Goal: Use online tool/utility: Utilize a website feature to perform a specific function

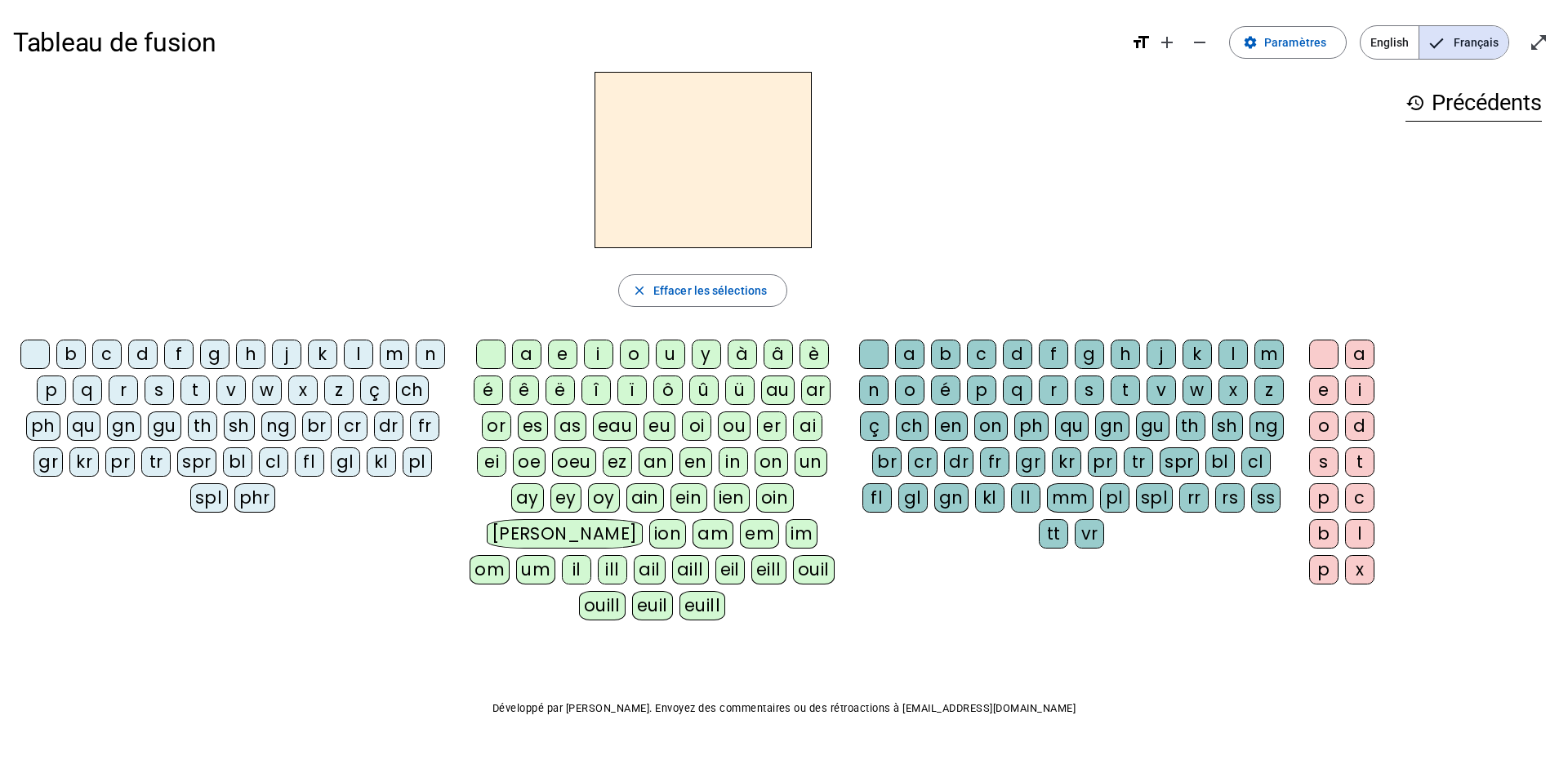
click at [160, 388] on div "s" at bounding box center [159, 390] width 30 height 30
click at [559, 357] on div "e" at bounding box center [562, 354] width 30 height 30
click at [102, 357] on div "c" at bounding box center [107, 354] width 30 height 30
click at [640, 284] on mat-icon "close" at bounding box center [639, 290] width 14 height 14
click at [152, 388] on div "s" at bounding box center [159, 390] width 30 height 30
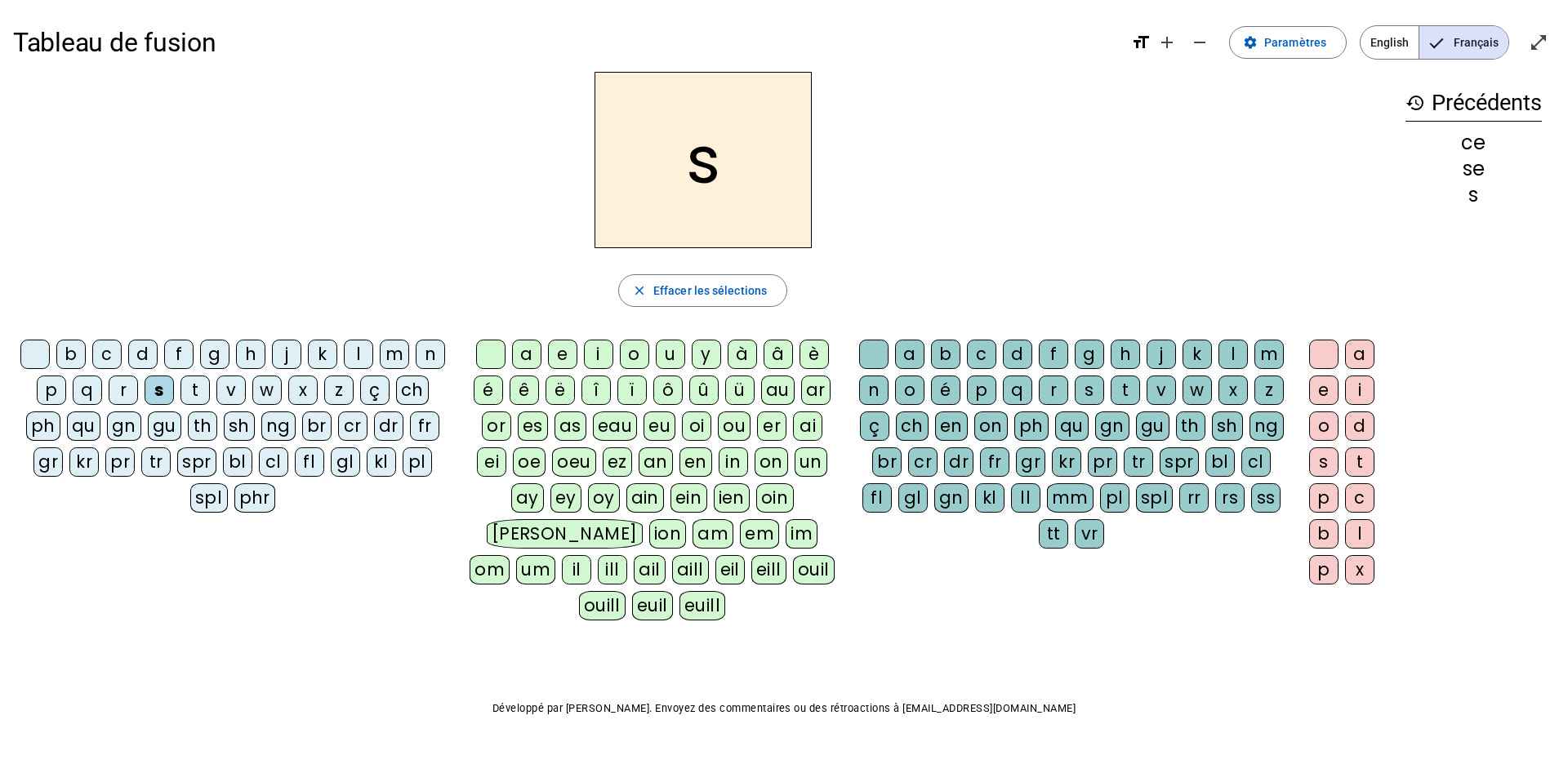
click at [552, 355] on div "e" at bounding box center [562, 354] width 30 height 30
click at [102, 351] on div "c" at bounding box center [107, 354] width 30 height 30
click at [353, 357] on div "l" at bounding box center [358, 354] width 30 height 30
click at [133, 350] on div "d" at bounding box center [142, 354] width 30 height 30
click at [665, 357] on div "u" at bounding box center [671, 354] width 30 height 30
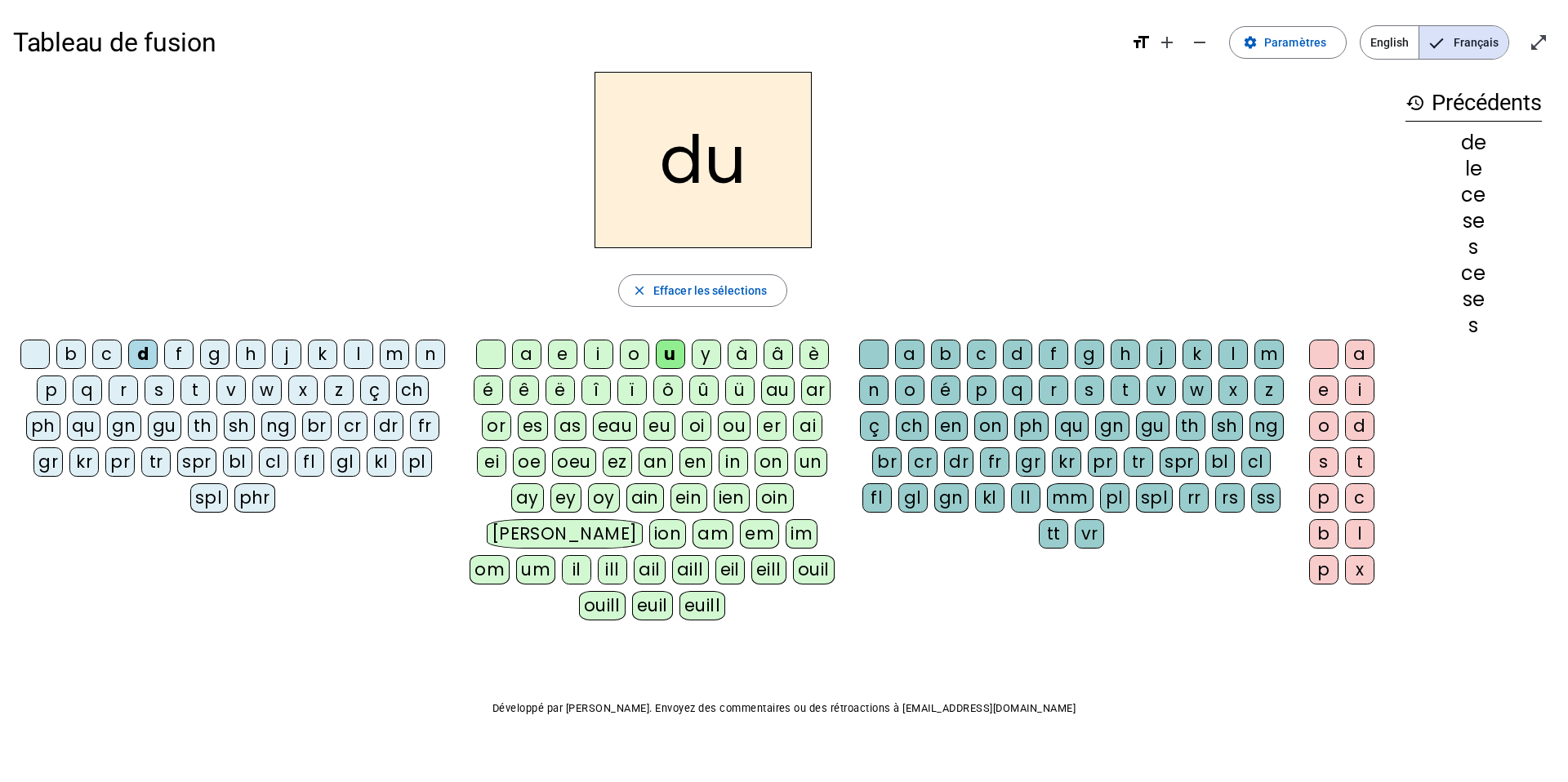
click at [354, 357] on div "l" at bounding box center [358, 354] width 30 height 30
click at [225, 396] on div "v" at bounding box center [231, 390] width 30 height 30
click at [154, 395] on div "s" at bounding box center [159, 390] width 30 height 30
click at [980, 354] on div "c" at bounding box center [981, 354] width 30 height 30
click at [564, 349] on div "e" at bounding box center [562, 354] width 30 height 30
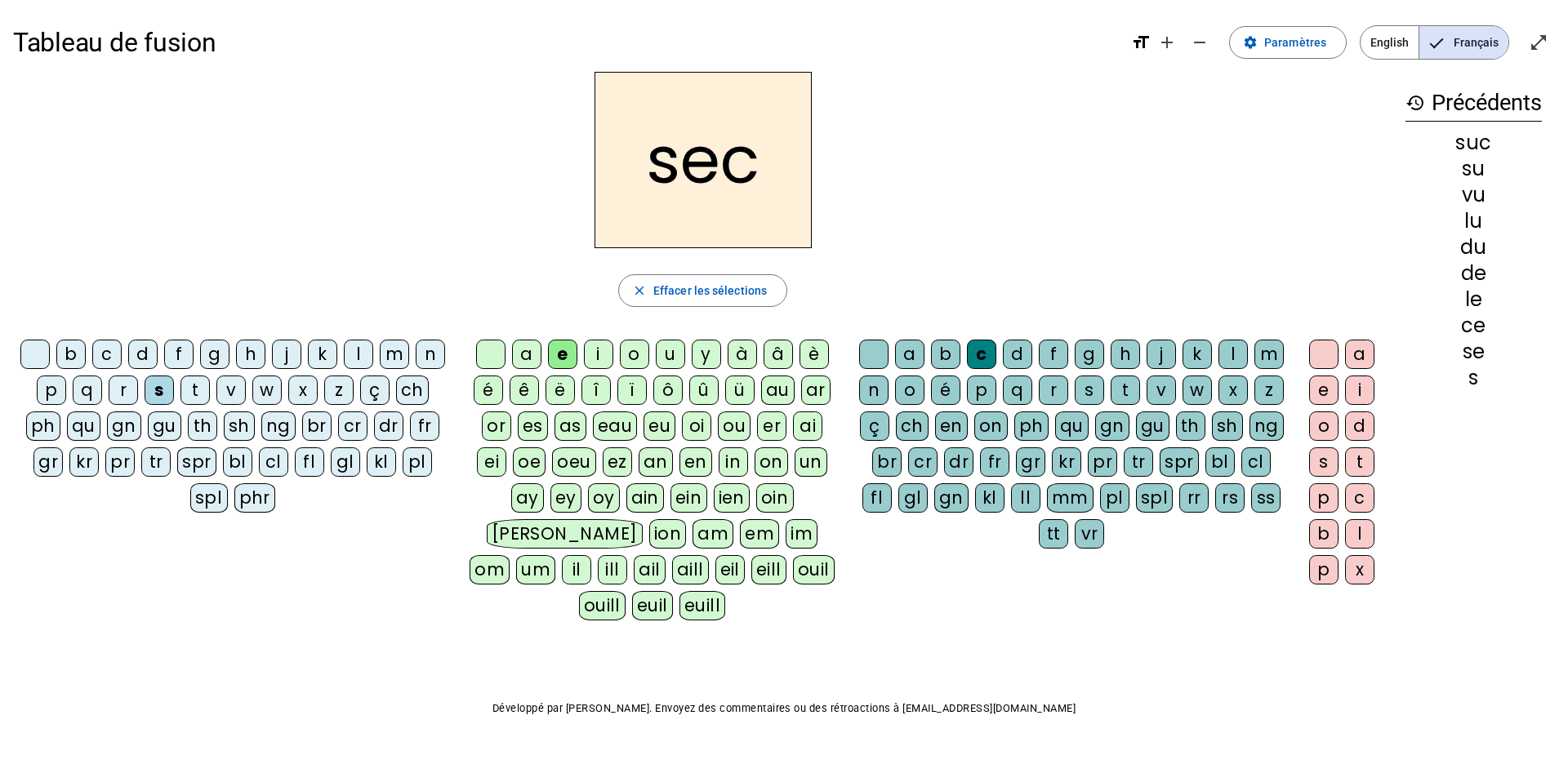
click at [531, 352] on div "a" at bounding box center [527, 354] width 30 height 30
click at [357, 360] on div "l" at bounding box center [358, 354] width 30 height 30
click at [70, 350] on div "b" at bounding box center [71, 354] width 30 height 30
click at [1121, 390] on div "t" at bounding box center [1125, 390] width 30 height 30
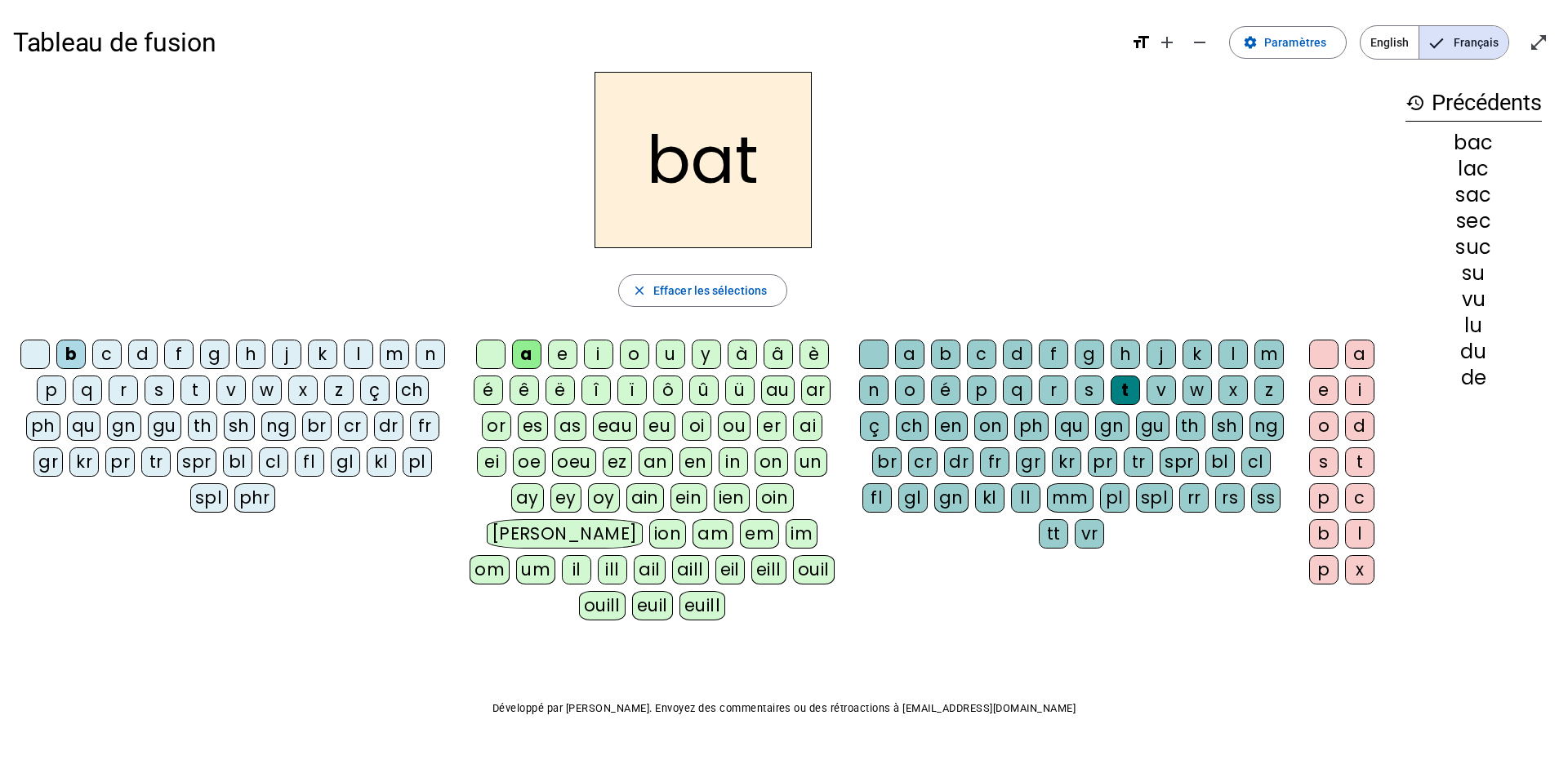
click at [191, 388] on div "t" at bounding box center [195, 390] width 30 height 30
click at [981, 360] on div "c" at bounding box center [981, 354] width 30 height 30
click at [634, 362] on div "o" at bounding box center [634, 354] width 30 height 30
click at [118, 392] on div "r" at bounding box center [123, 390] width 30 height 30
